Goal: Answer question/provide support

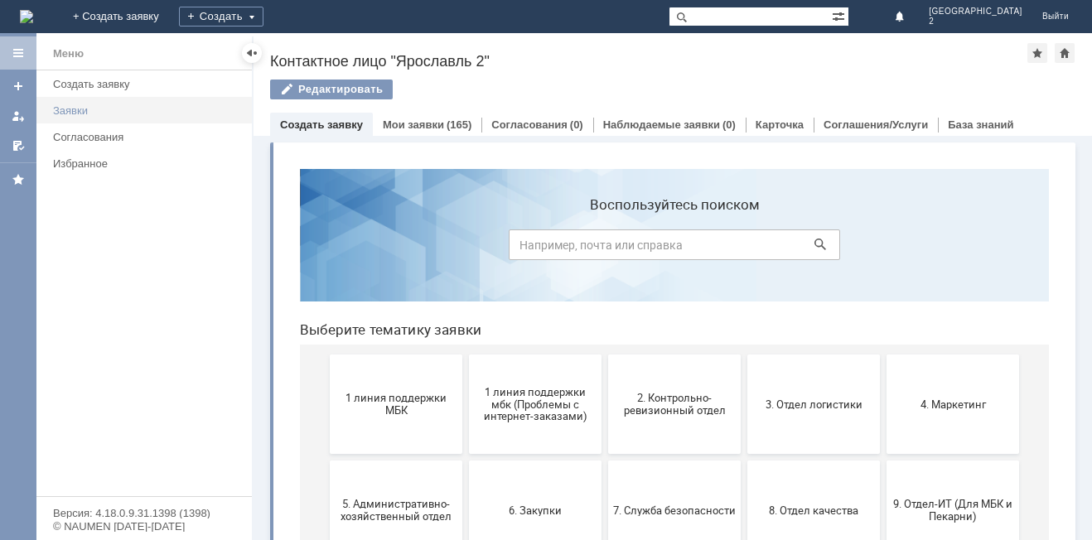
click at [100, 112] on div "Заявки" at bounding box center [147, 110] width 189 height 12
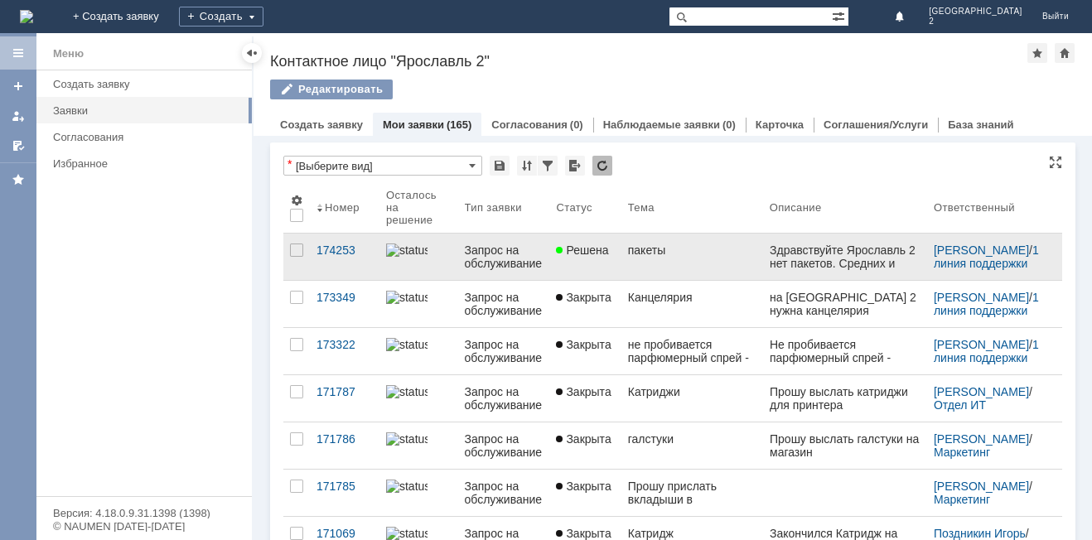
click at [909, 263] on div "Здравствуйте Ярославль 2 нет пакетов. Средних и маленьких" at bounding box center [844, 263] width 151 height 40
click at [904, 264] on div "Здравствуйте Ярославль 2 нет пакетов. Средних и маленьких" at bounding box center [844, 263] width 151 height 40
click at [902, 265] on div "Здравствуйте Ярославль 2 нет пакетов. Средних и маленьких" at bounding box center [844, 263] width 151 height 40
click at [898, 269] on div "Здравствуйте Ярославль 2 нет пакетов. Средних и маленьких" at bounding box center [844, 263] width 151 height 40
click at [948, 257] on link "1 линия поддержки МБК" at bounding box center [987, 263] width 108 height 40
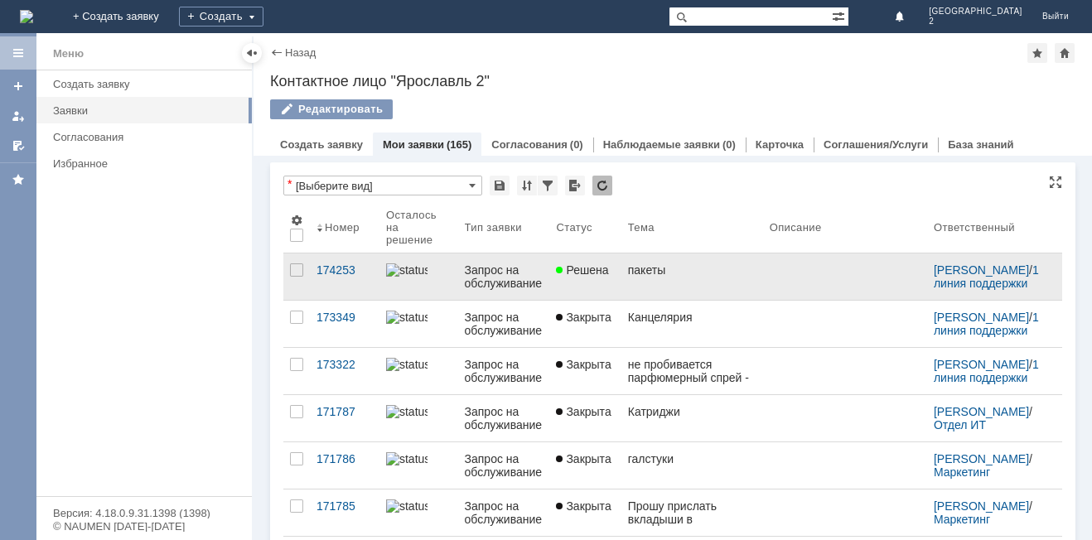
click at [642, 272] on div "пакеты" at bounding box center [692, 269] width 128 height 13
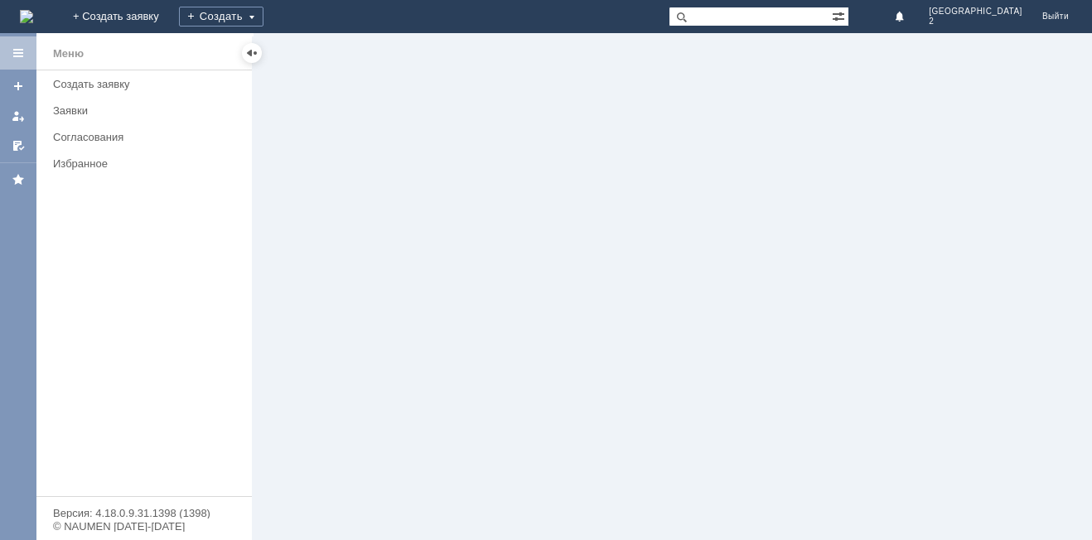
click at [642, 272] on div at bounding box center [672, 286] width 838 height 507
